Goal: Information Seeking & Learning: Learn about a topic

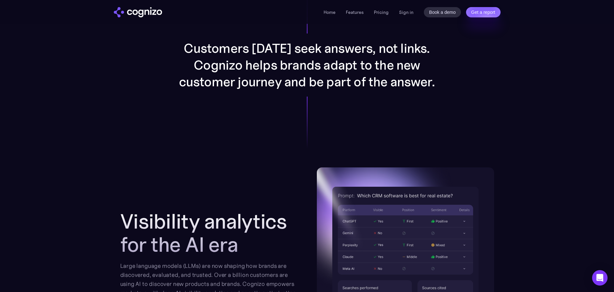
scroll to position [634, 0]
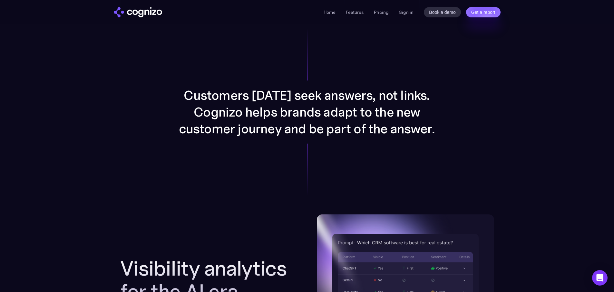
click at [366, 124] on p "Customers [DATE] seek answers, not links. Cognizo helps brands adapt to the new…" at bounding box center [307, 112] width 258 height 50
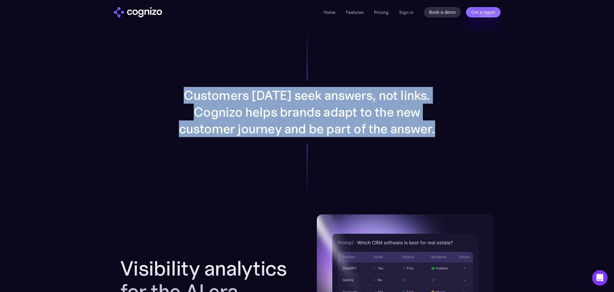
click at [366, 124] on p "Customers [DATE] seek answers, not links. Cognizo helps brands adapt to the new…" at bounding box center [307, 112] width 258 height 50
click at [346, 158] on div "Customers [DATE] seek answers, not links. Cognizo helps brands adapt to the new…" at bounding box center [307, 112] width 334 height 205
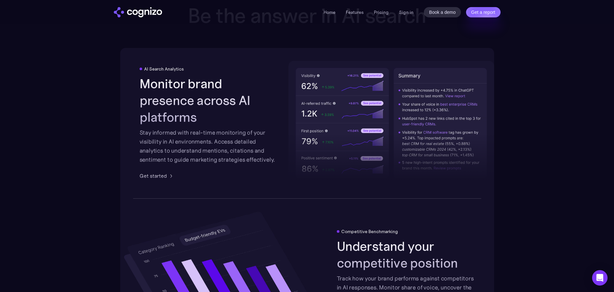
scroll to position [1142, 0]
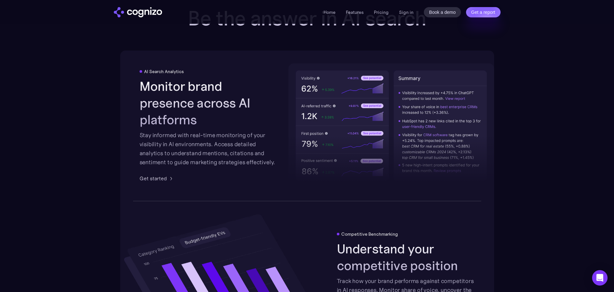
click at [206, 118] on h2 "Monitor brand presence across AI platforms" at bounding box center [209, 103] width 138 height 50
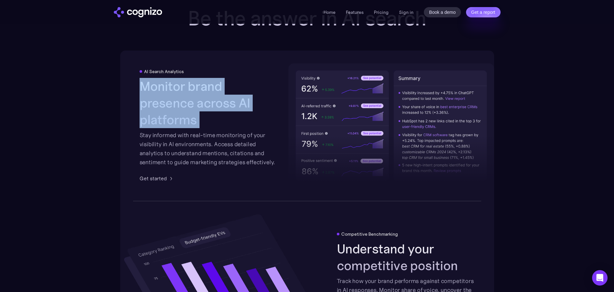
click at [214, 148] on div "Stay informed with real-time monitoring of your visibility in AI environments. …" at bounding box center [209, 149] width 138 height 36
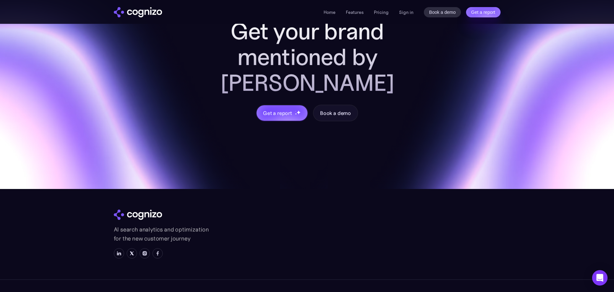
scroll to position [2692, 0]
